Goal: Task Accomplishment & Management: Use online tool/utility

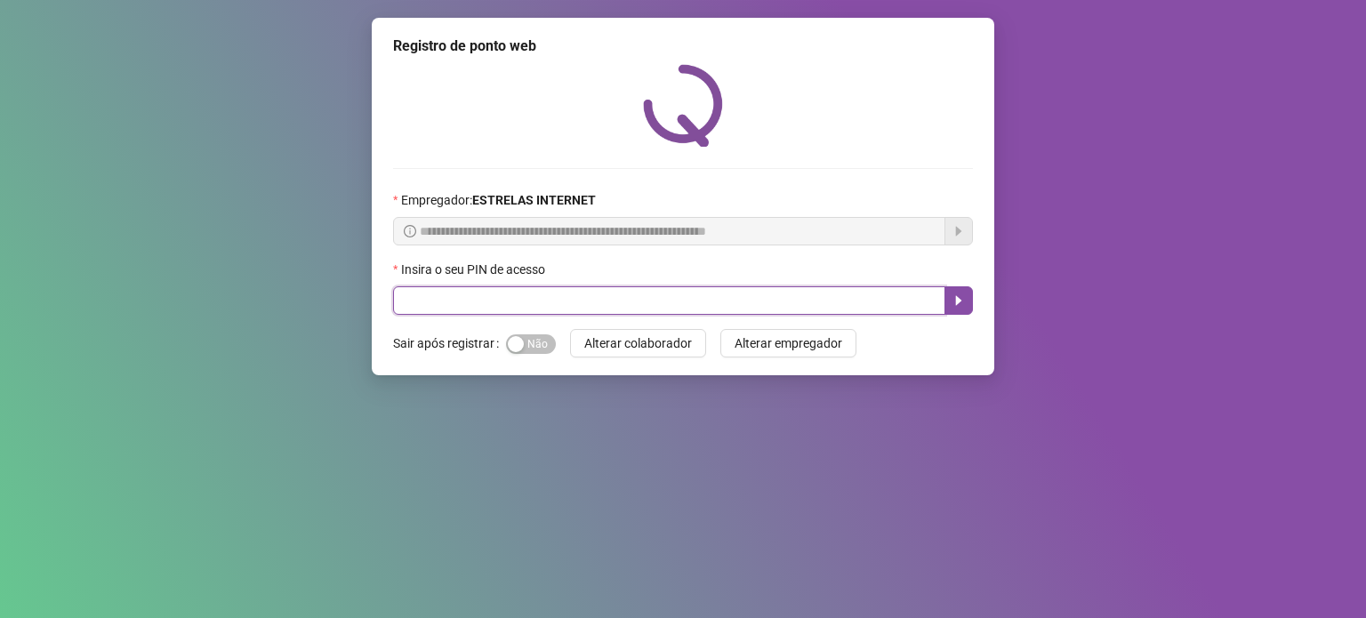
click at [453, 314] on input "text" at bounding box center [669, 300] width 552 height 28
type input "*****"
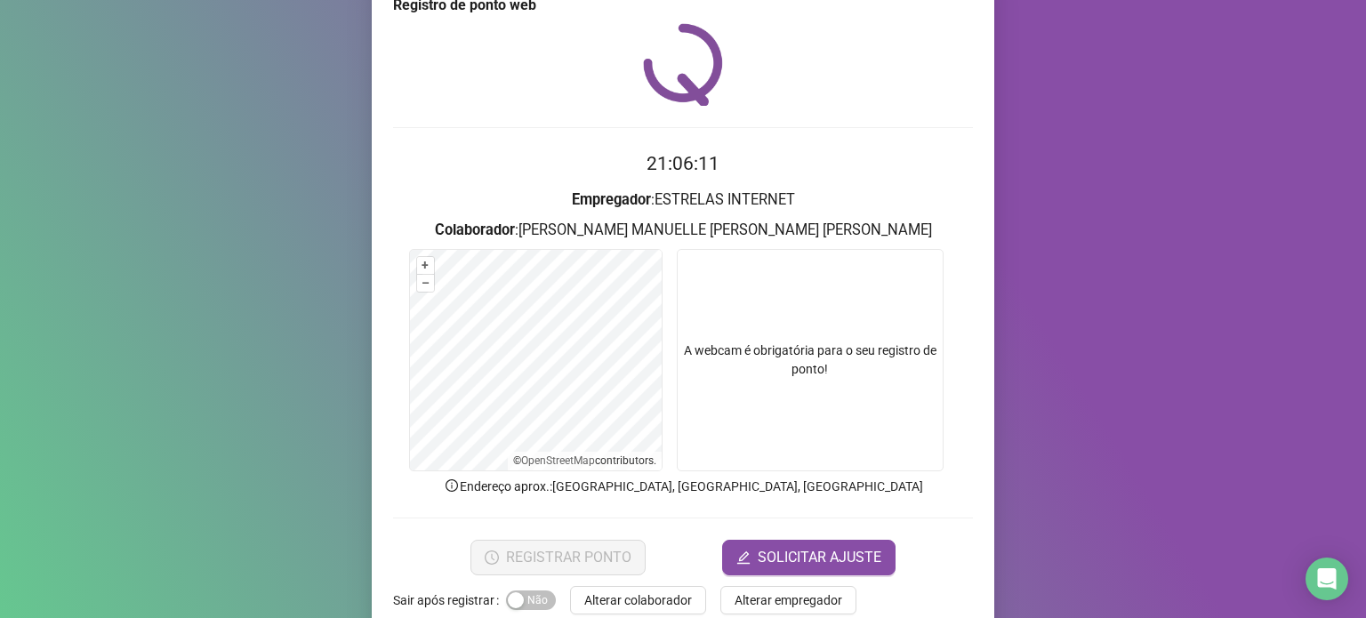
scroll to position [75, 0]
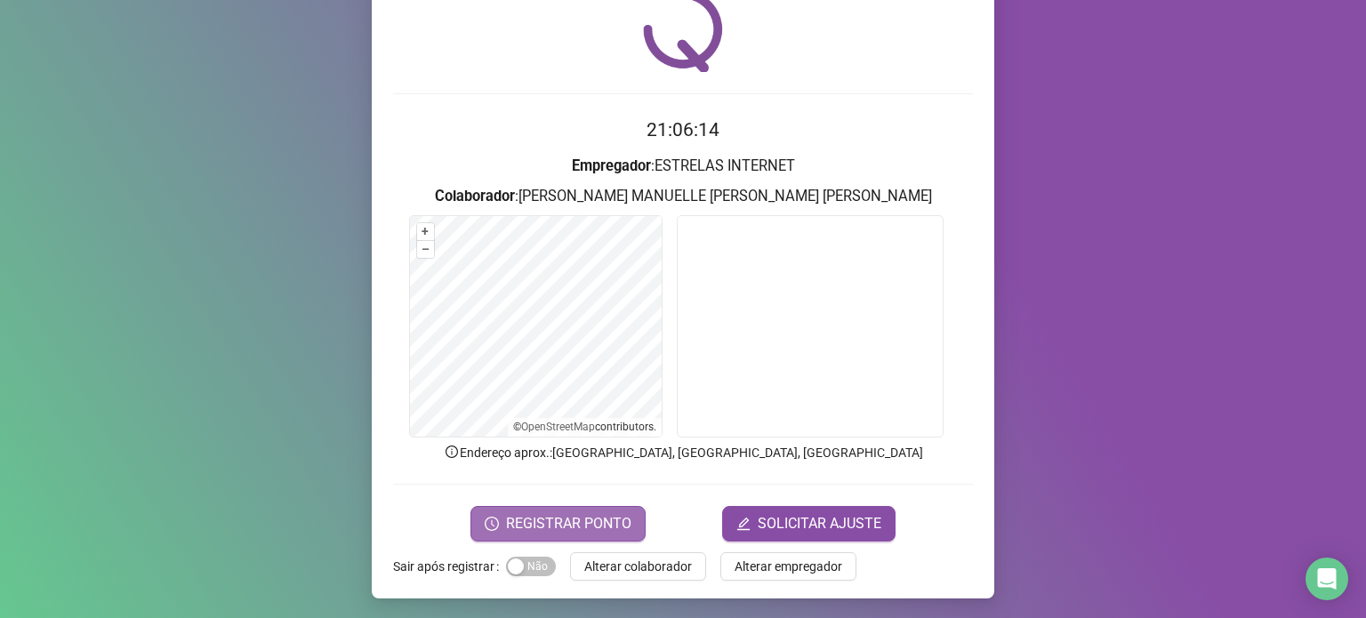
click at [575, 517] on span "REGISTRAR PONTO" at bounding box center [568, 523] width 125 height 21
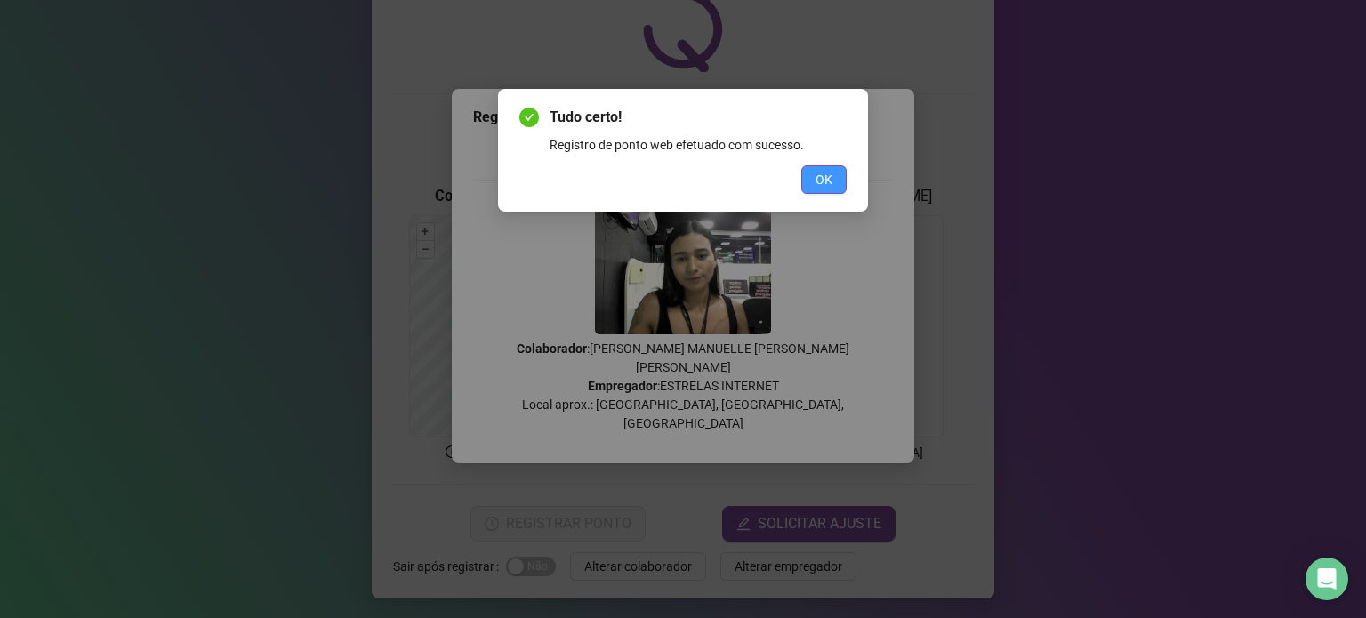
click at [833, 185] on button "OK" at bounding box center [823, 179] width 45 height 28
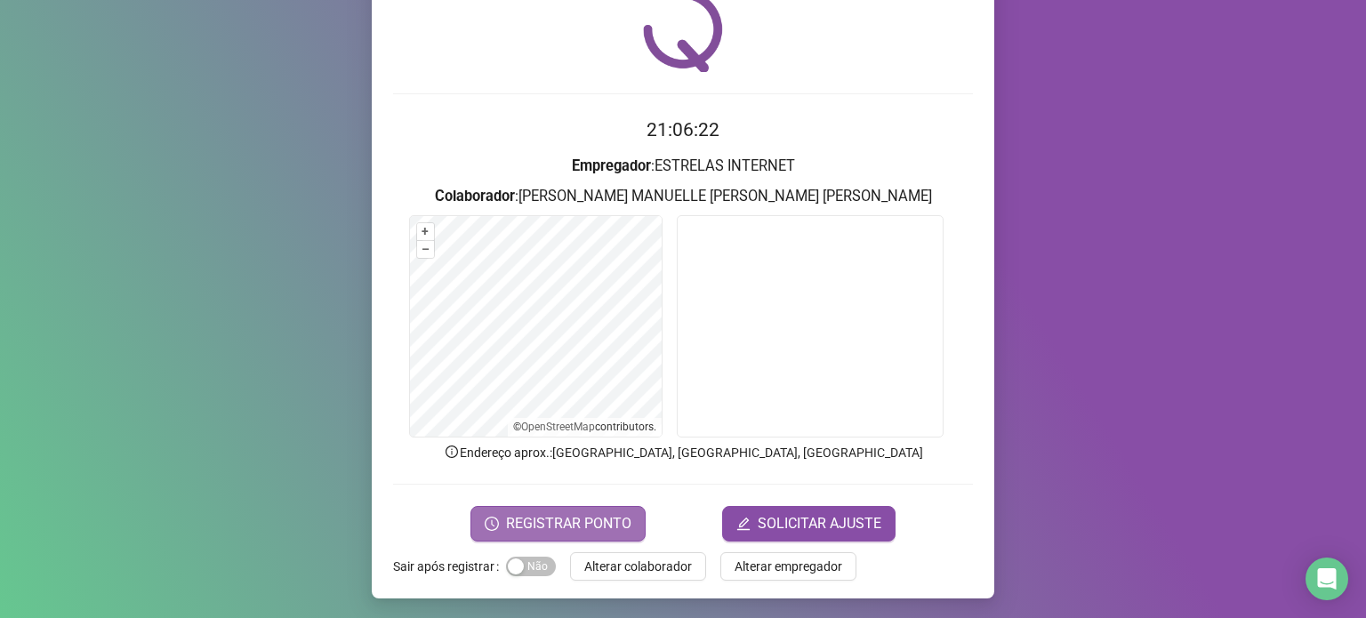
click at [573, 515] on span "REGISTRAR PONTO" at bounding box center [568, 523] width 125 height 21
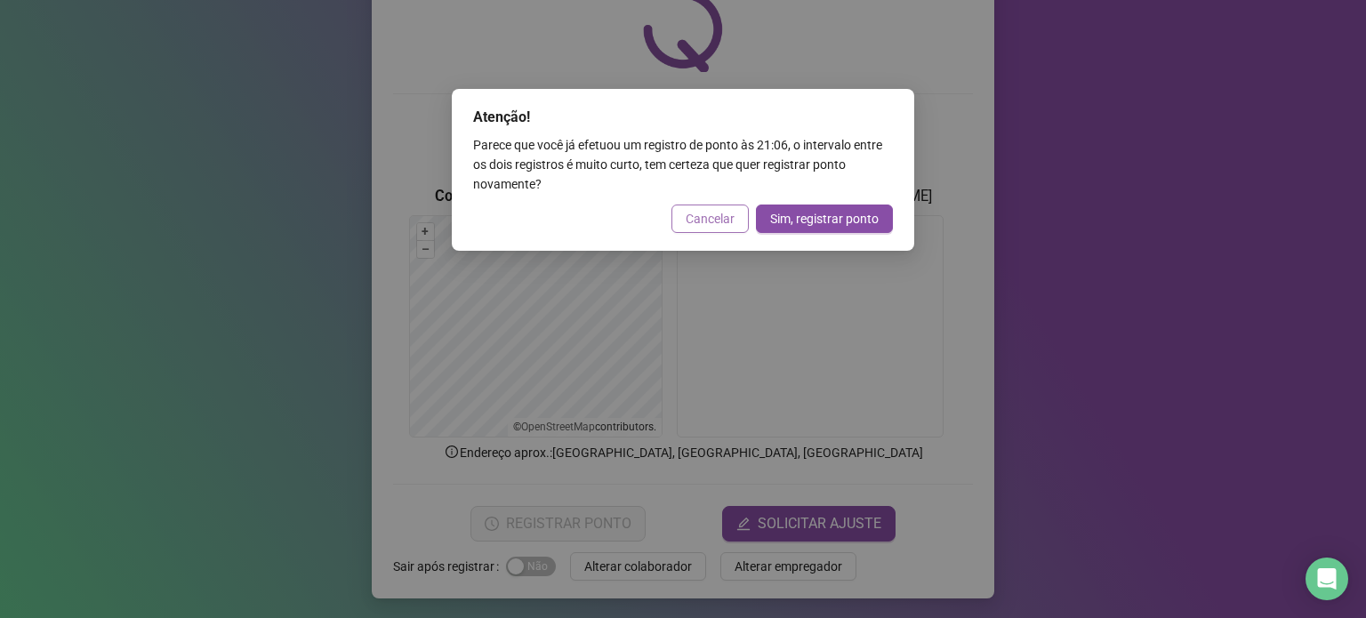
click at [702, 229] on button "Cancelar" at bounding box center [710, 219] width 77 height 28
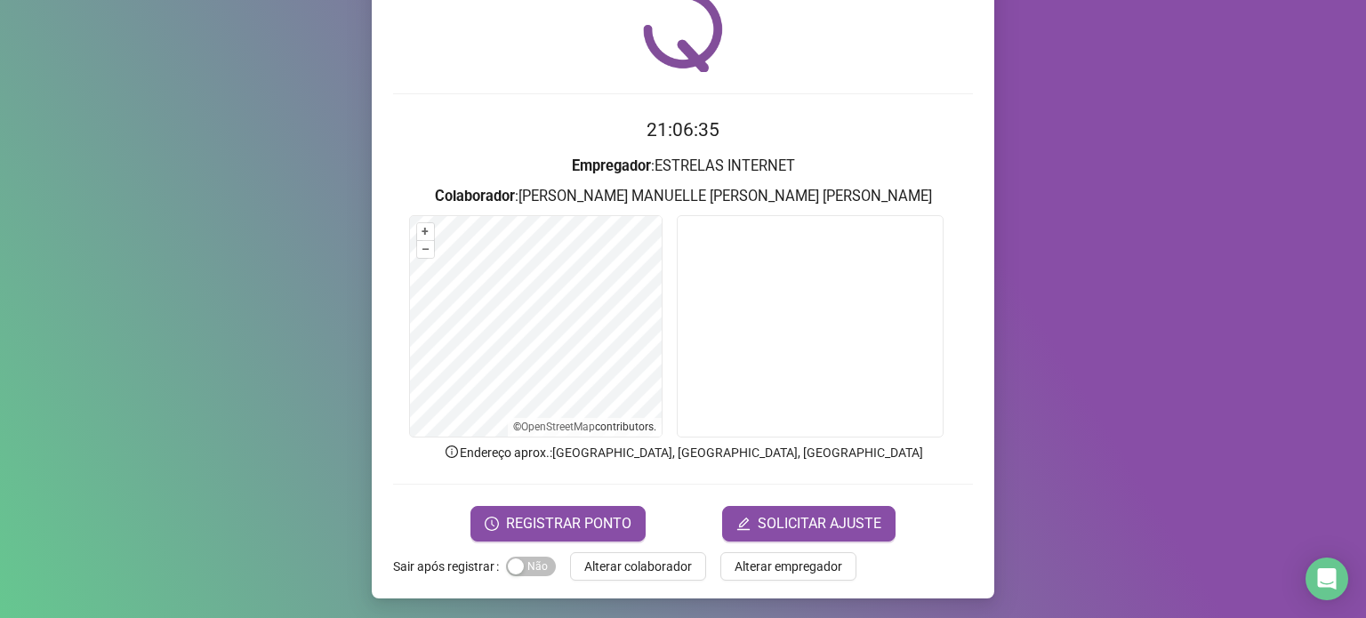
click at [1191, 185] on div "Registro [PERSON_NAME] web 21:06:35 Empregador : ESTRELAS INTERNET Colaborador …" at bounding box center [683, 309] width 1366 height 618
click at [596, 523] on span "REGISTRAR PONTO" at bounding box center [568, 523] width 125 height 21
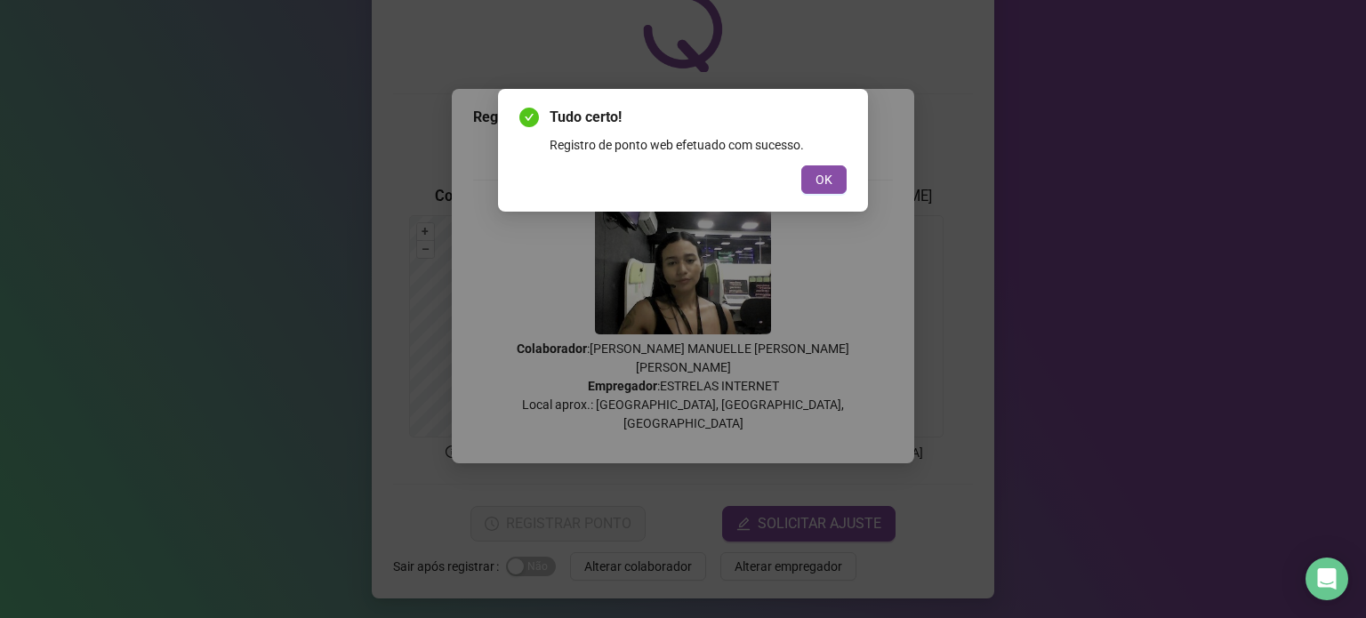
drag, startPoint x: 829, startPoint y: 173, endPoint x: 800, endPoint y: 188, distance: 31.8
click at [829, 173] on span "OK" at bounding box center [824, 180] width 17 height 20
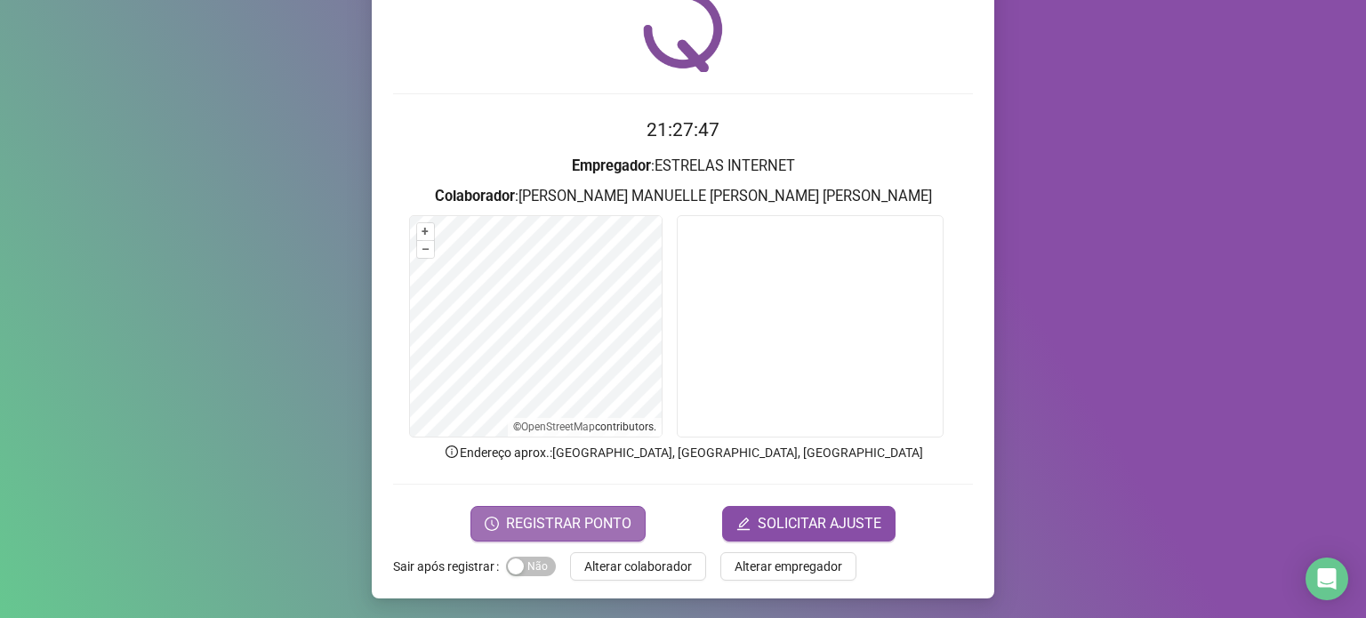
click at [528, 523] on span "REGISTRAR PONTO" at bounding box center [568, 523] width 125 height 21
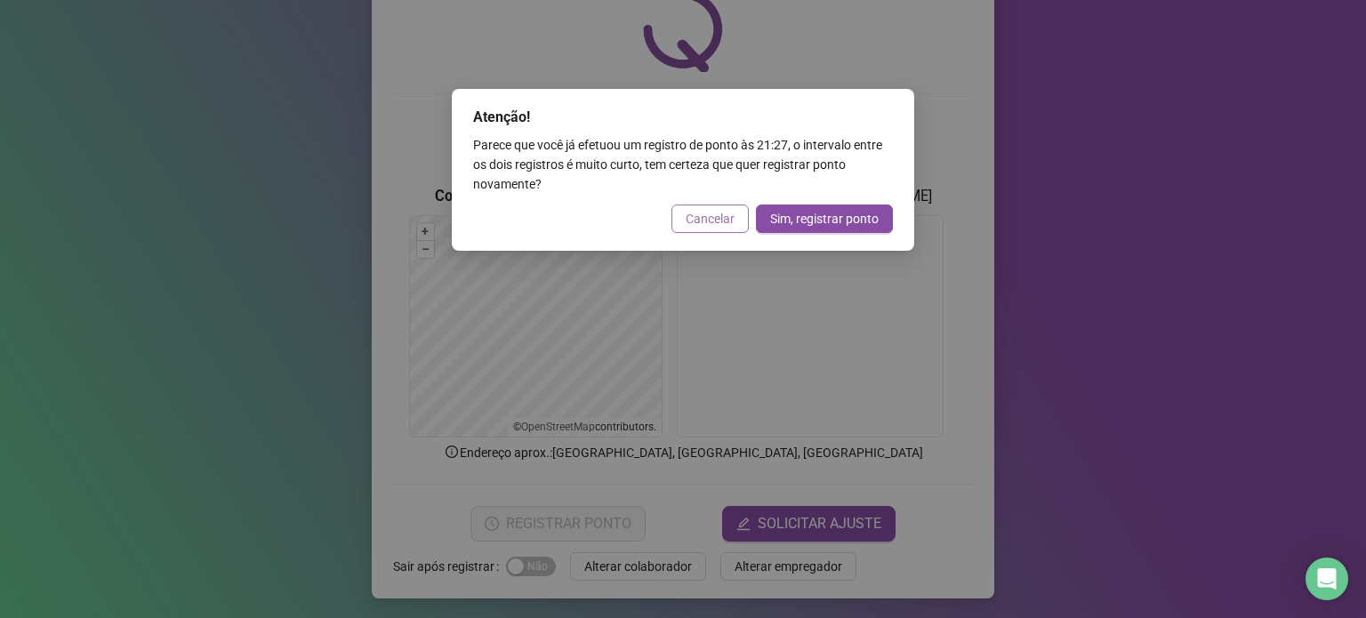
click at [708, 221] on span "Cancelar" at bounding box center [710, 219] width 49 height 20
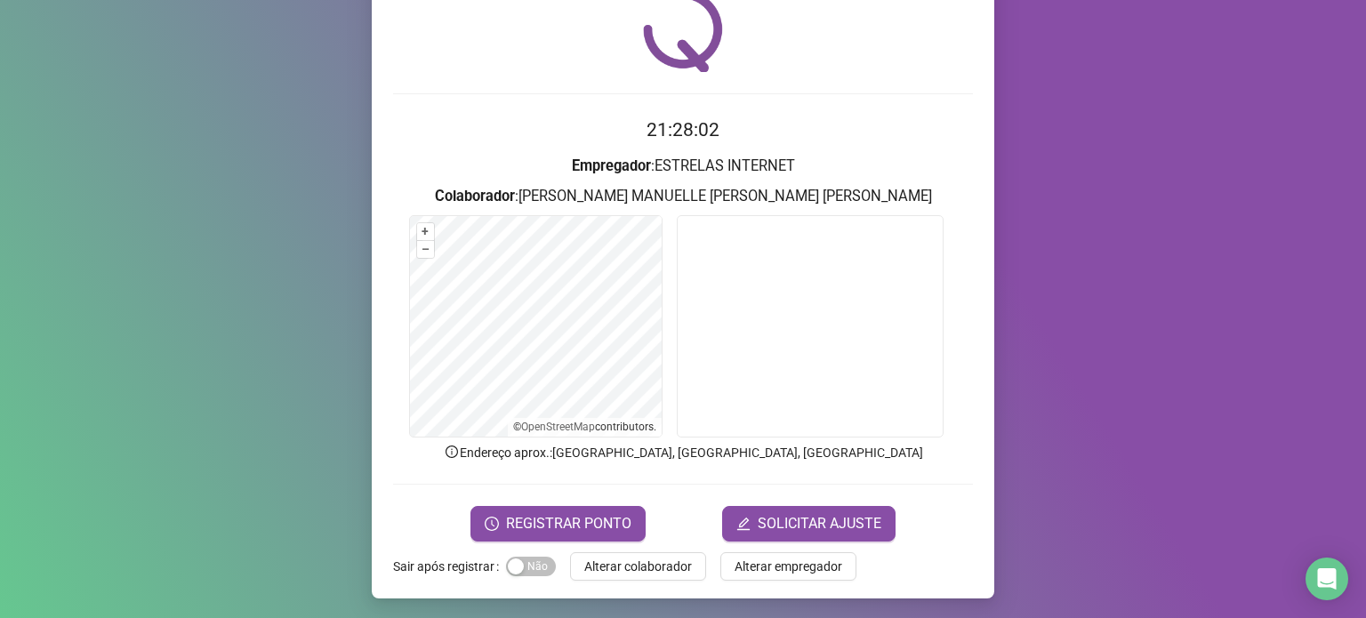
click at [1112, 124] on div "Registro [PERSON_NAME] web 21:28:02 Empregador : ESTRELAS INTERNET Colaborador …" at bounding box center [683, 309] width 1366 height 618
click at [1076, 305] on div "Registro [PERSON_NAME] web 21:28:05 Empregador : ESTRELAS INTERNET Colaborador …" at bounding box center [683, 309] width 1366 height 618
